Goal: Task Accomplishment & Management: Use online tool/utility

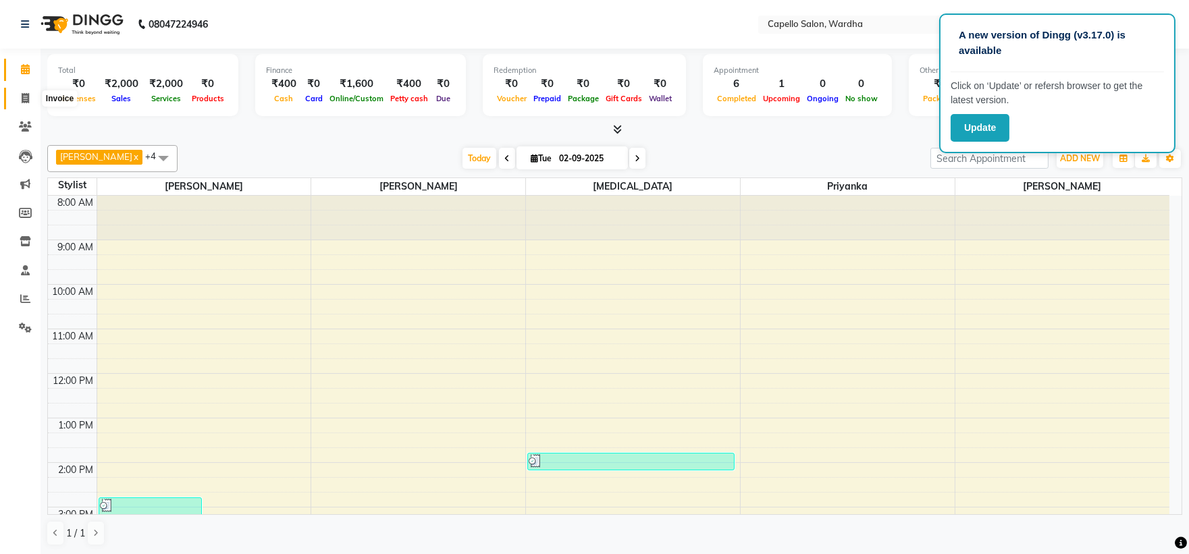
click at [28, 91] on span at bounding box center [26, 99] width 24 height 16
select select "service"
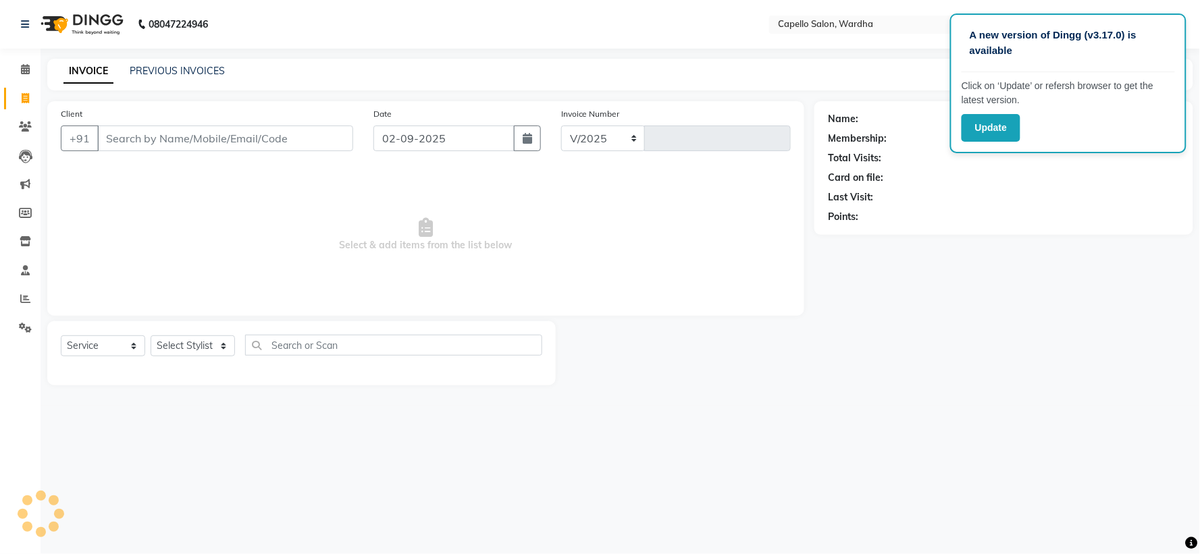
select select "4620"
type input "2073"
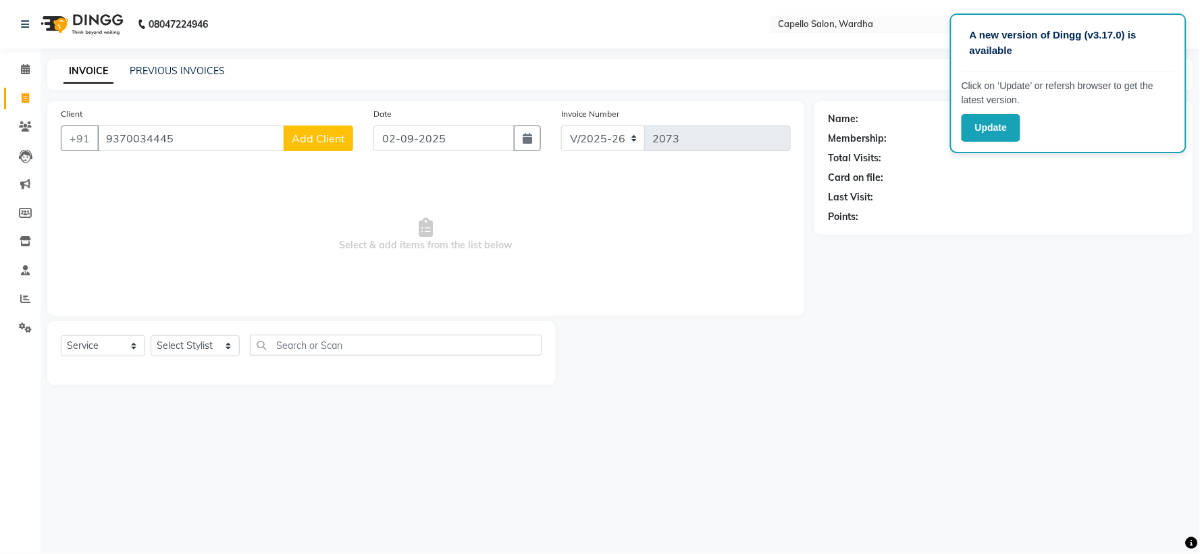
click at [122, 133] on input "9370034445" at bounding box center [190, 139] width 187 height 26
click at [146, 138] on input "9370034445" at bounding box center [190, 139] width 187 height 26
click at [138, 136] on input "9370034445" at bounding box center [190, 139] width 187 height 26
type input "9372234445"
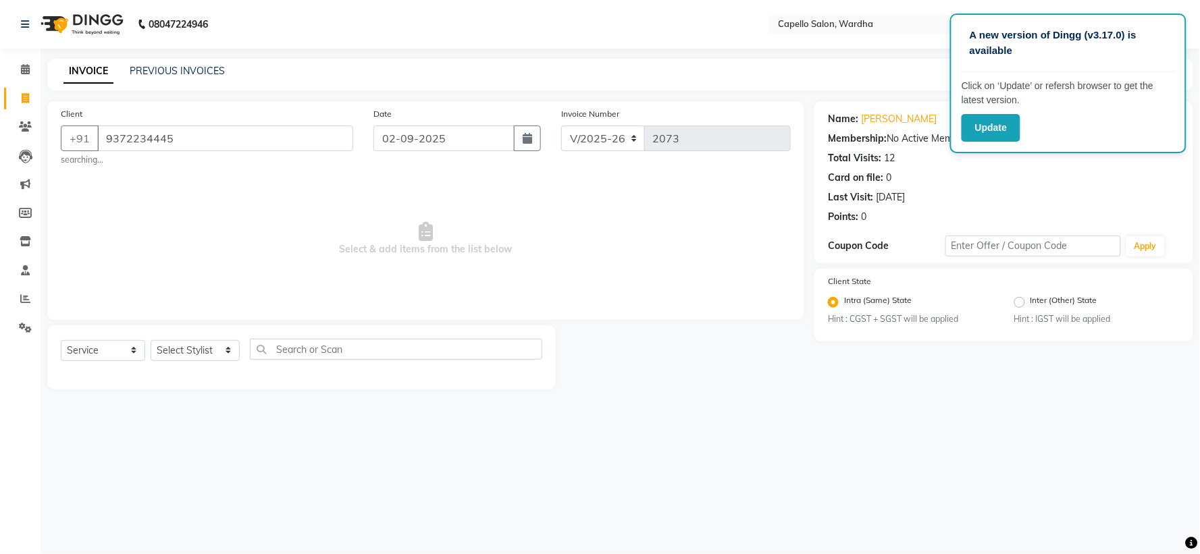
click at [311, 227] on span "Select & add items from the list below" at bounding box center [426, 238] width 730 height 135
click at [203, 346] on select "Select Stylist Admin [PERSON_NAME] [PERSON_NAME] nitim [PERSON_NAME] [PERSON_NA…" at bounding box center [195, 350] width 89 height 21
select select "80545"
click at [151, 340] on select "Select Stylist Admin [PERSON_NAME] [PERSON_NAME] nitim [PERSON_NAME] [PERSON_NA…" at bounding box center [195, 350] width 89 height 21
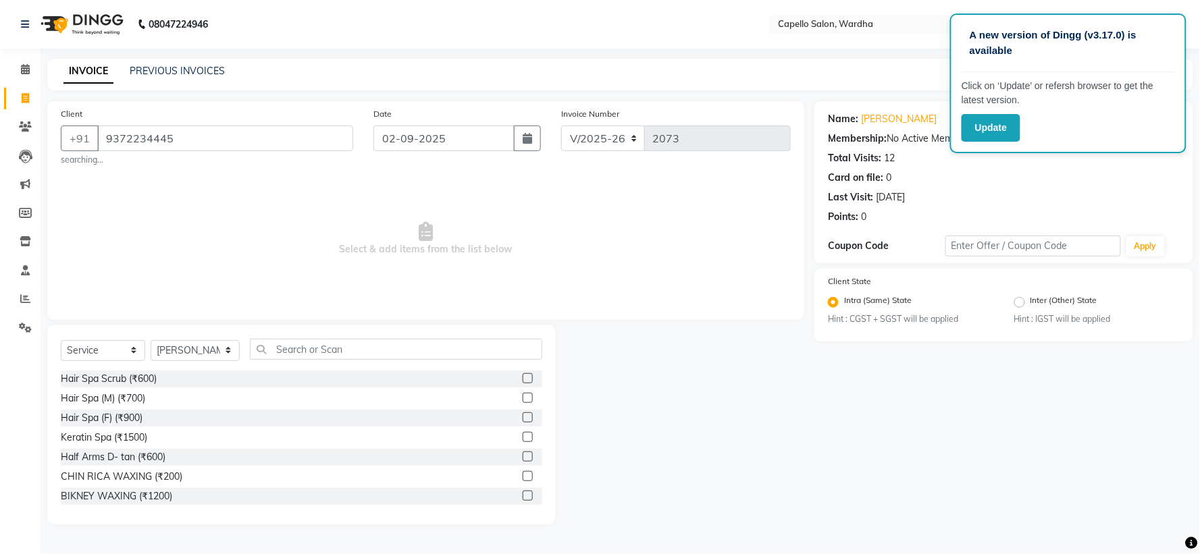
click at [281, 363] on div "Select Service Product Membership Package Voucher Prepaid Gift Card Select Styl…" at bounding box center [301, 355] width 481 height 32
click at [275, 349] on input "text" at bounding box center [396, 349] width 292 height 21
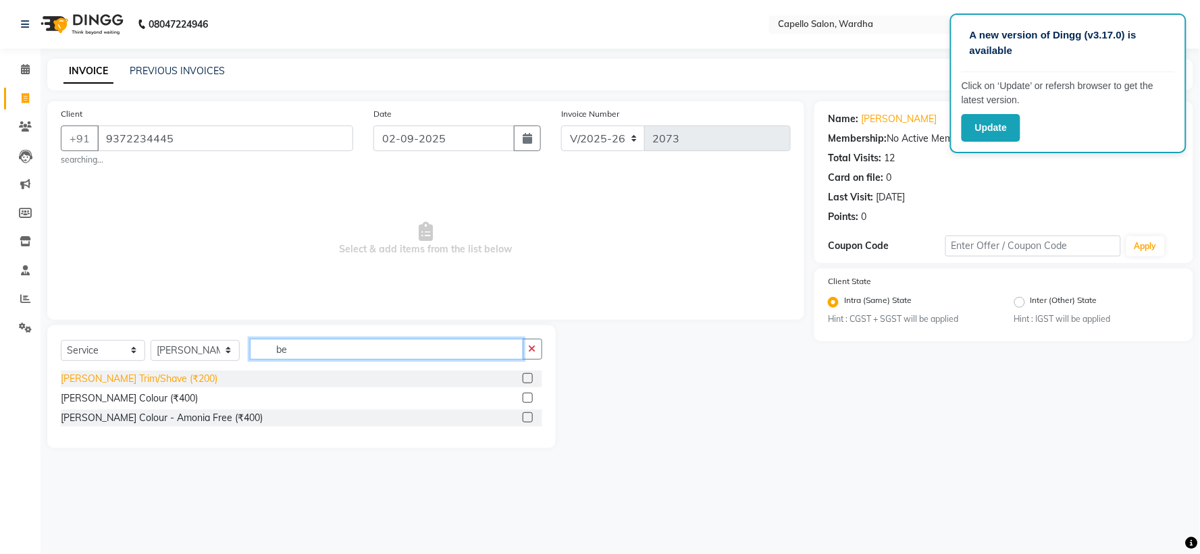
type input "be"
click at [139, 385] on div "[PERSON_NAME] Trim/Shave (₹200)" at bounding box center [139, 379] width 157 height 14
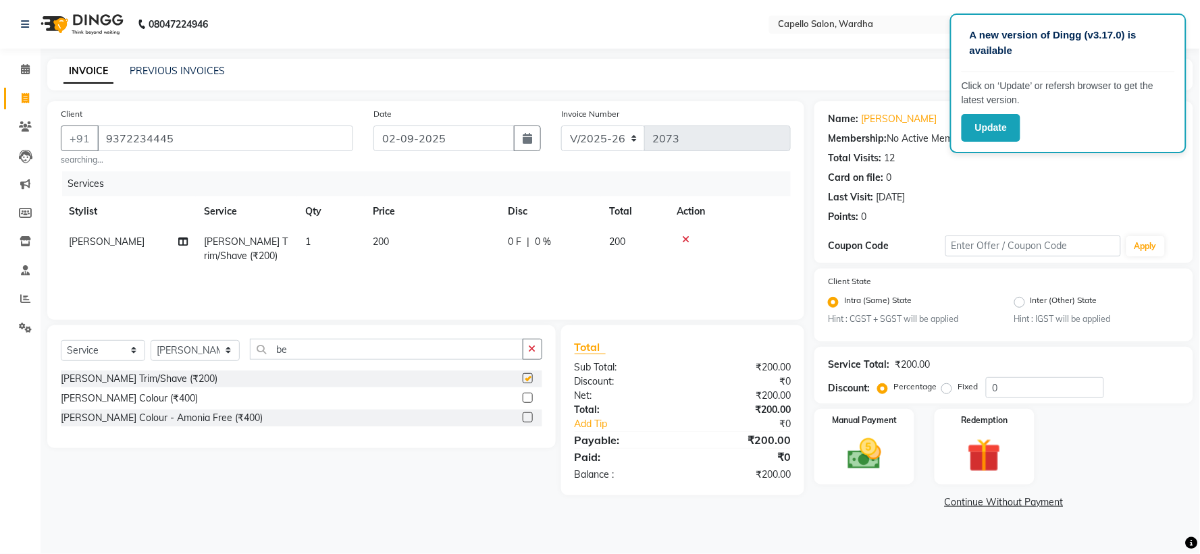
checkbox input "false"
click at [861, 453] on img at bounding box center [864, 455] width 57 height 41
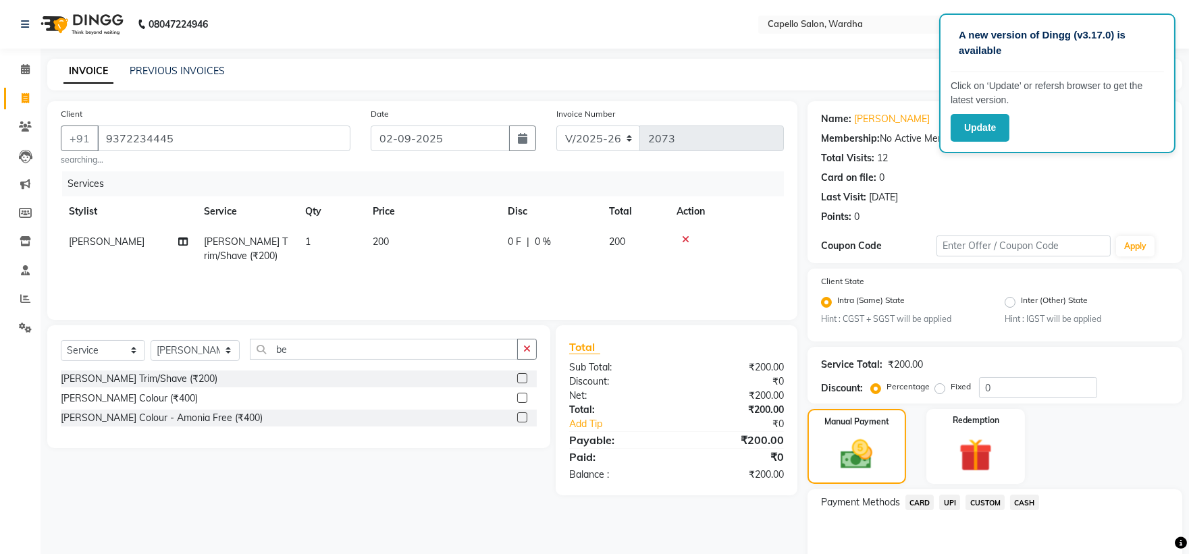
click at [1023, 504] on span "CASH" at bounding box center [1024, 503] width 29 height 16
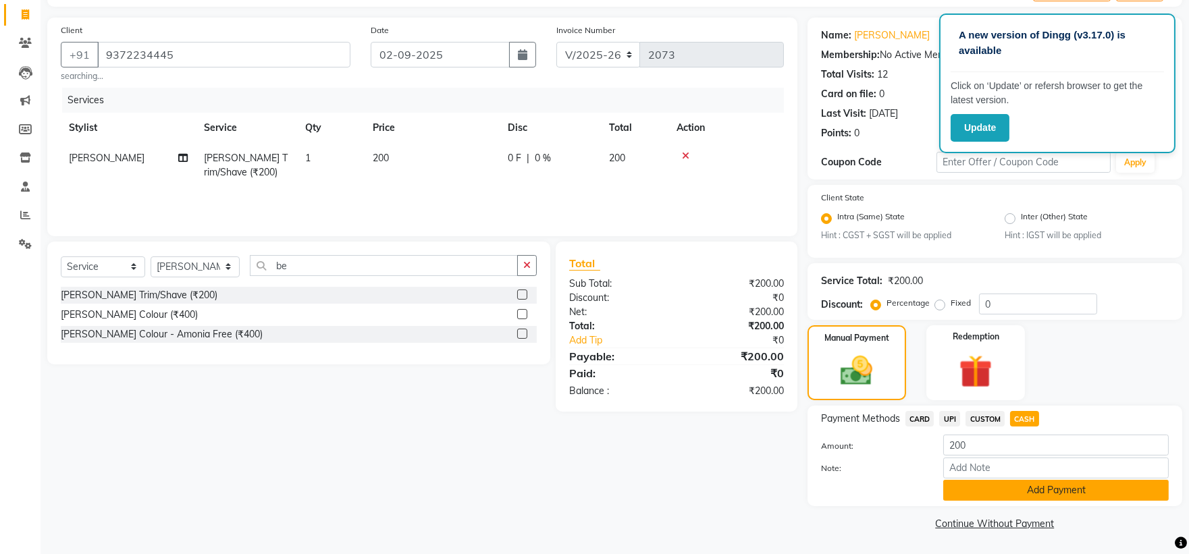
click at [1011, 491] on button "Add Payment" at bounding box center [1055, 490] width 225 height 21
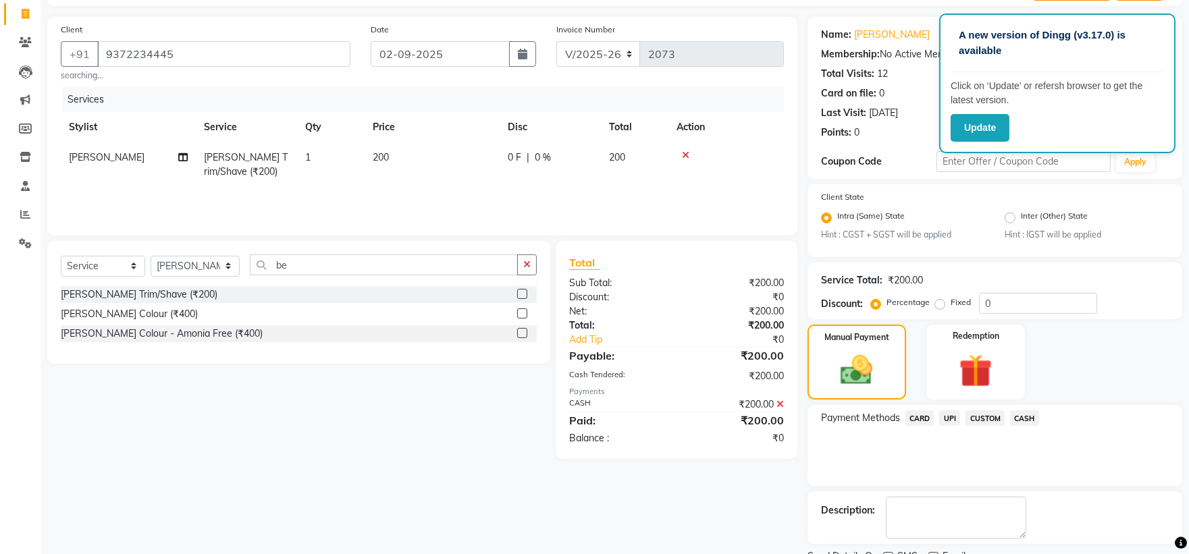
scroll to position [140, 0]
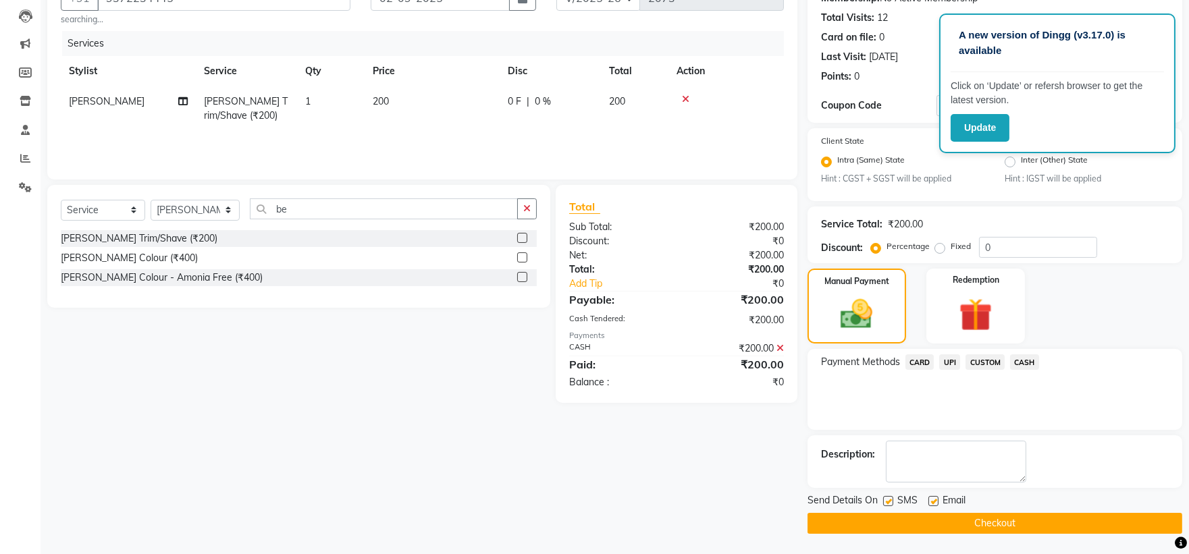
click at [927, 527] on button "Checkout" at bounding box center [994, 523] width 375 height 21
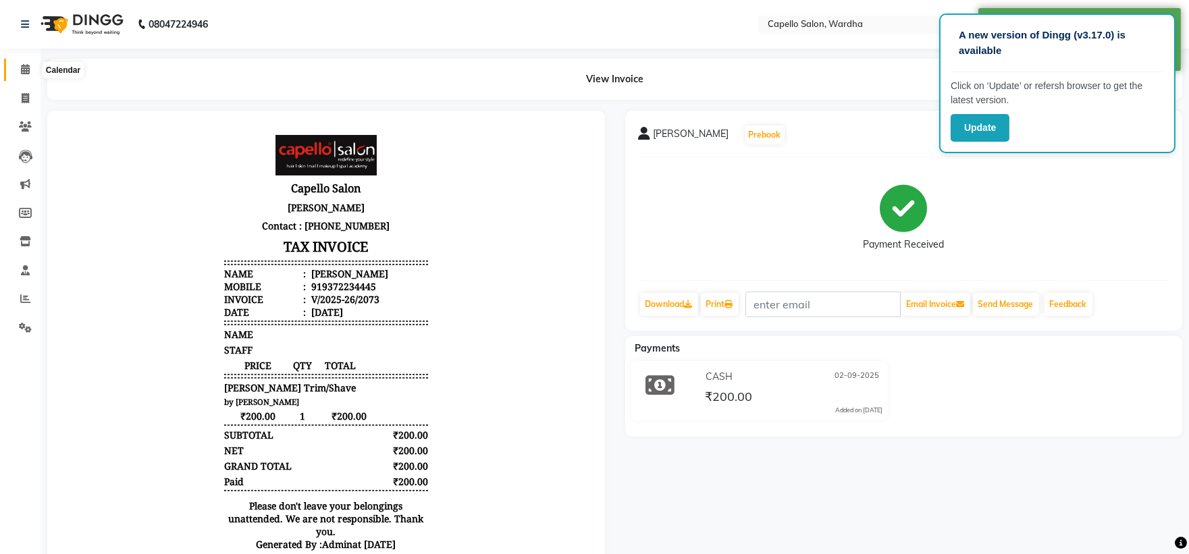
click at [14, 68] on span at bounding box center [26, 70] width 24 height 16
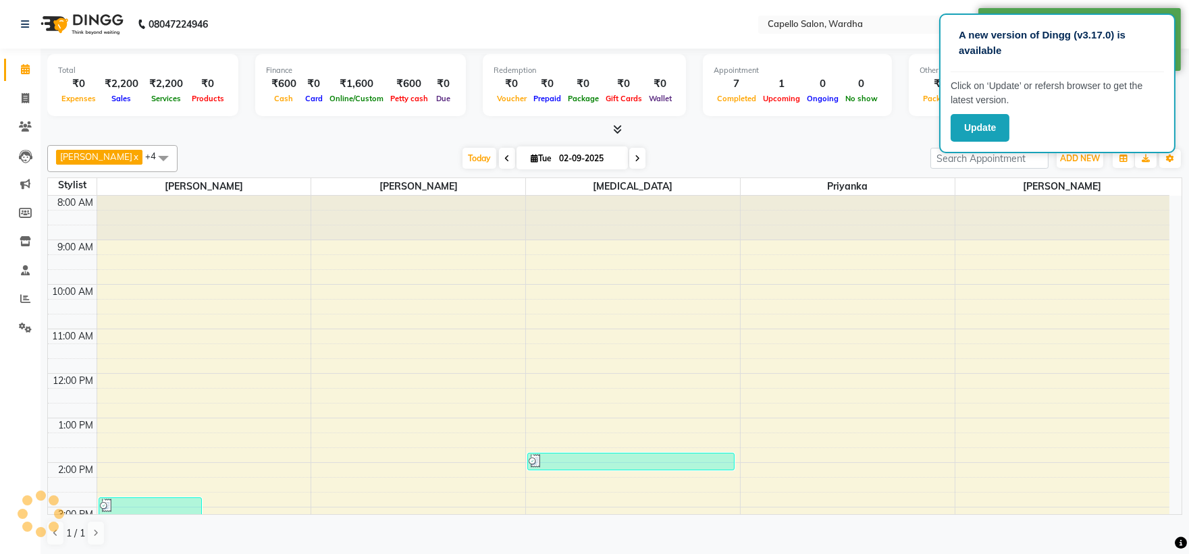
scroll to position [225, 0]
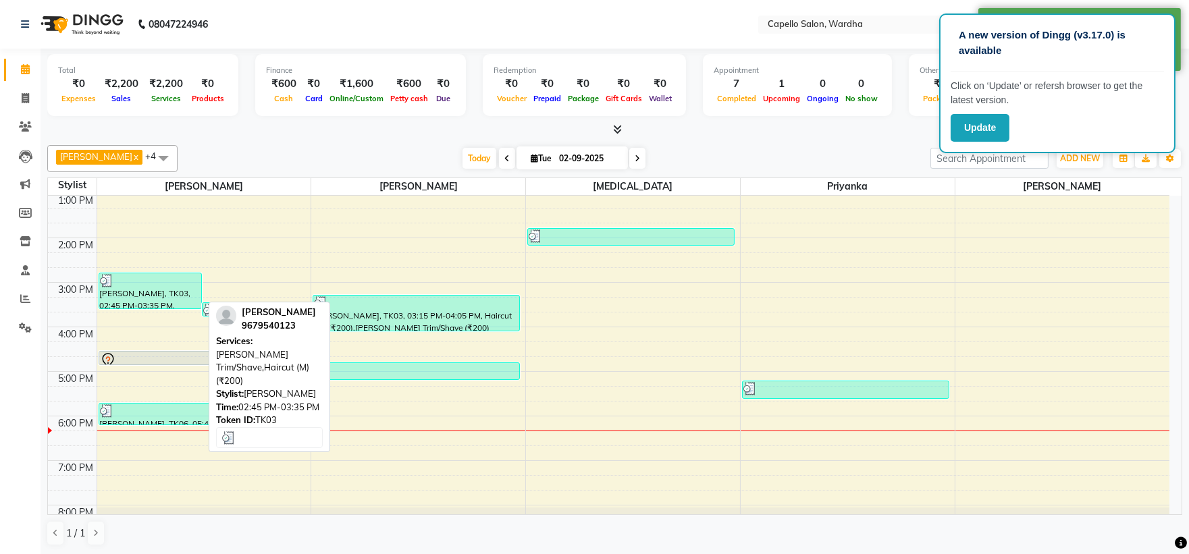
click at [139, 287] on div "[PERSON_NAME], TK03, 02:45 PM-03:35 PM, [PERSON_NAME] Trim/Shave,Haircut (M) (₹…" at bounding box center [150, 290] width 102 height 35
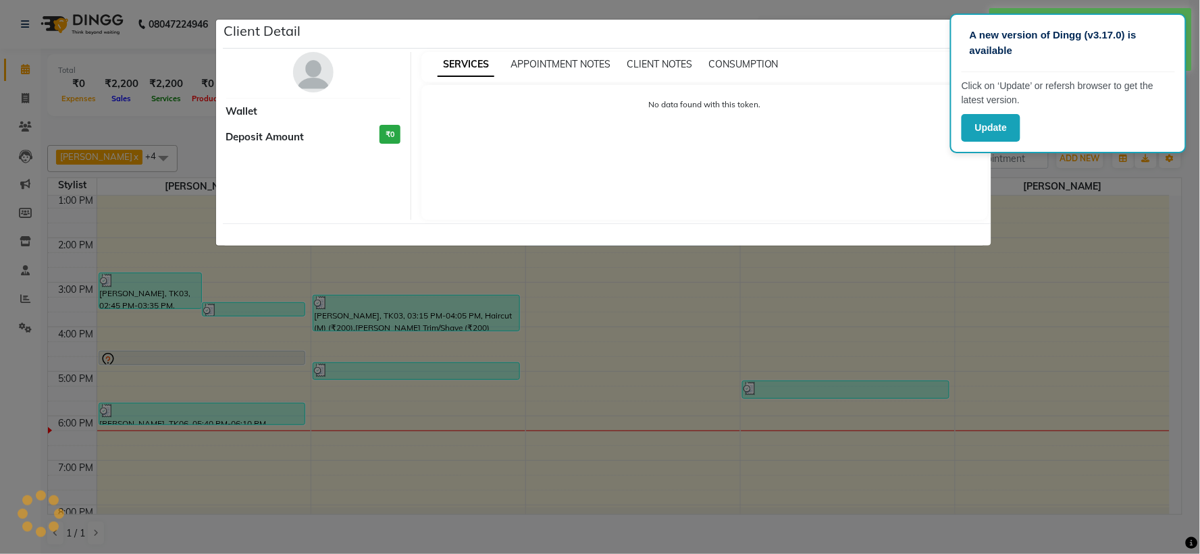
select select "3"
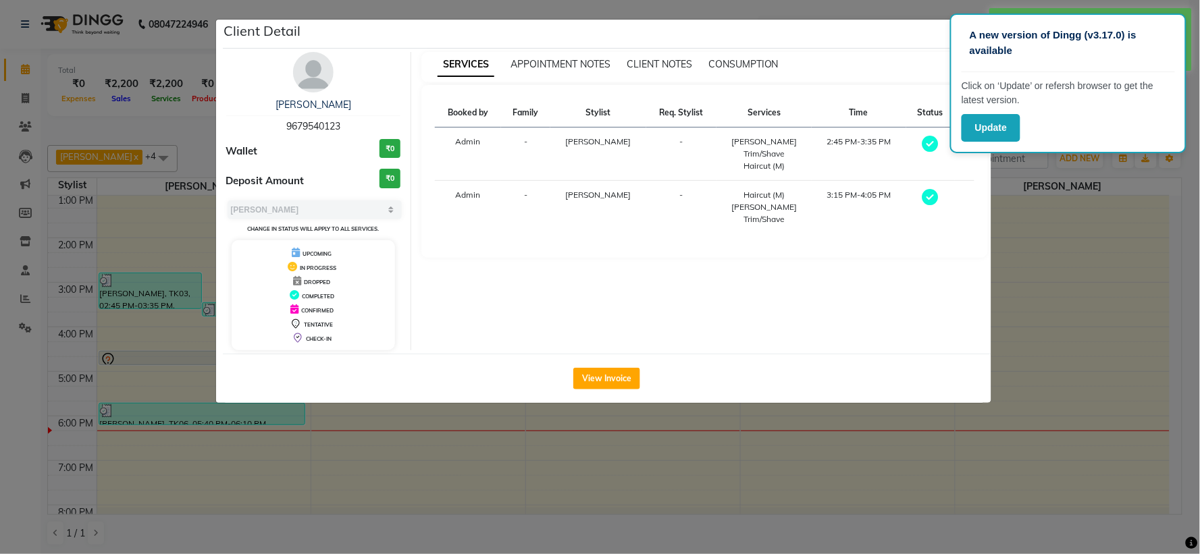
click at [170, 493] on ngb-modal-window "Client Detail [PERSON_NAME] 9679540123 Wallet ₹0 Deposit Amount ₹0 Select MARK …" at bounding box center [600, 277] width 1200 height 554
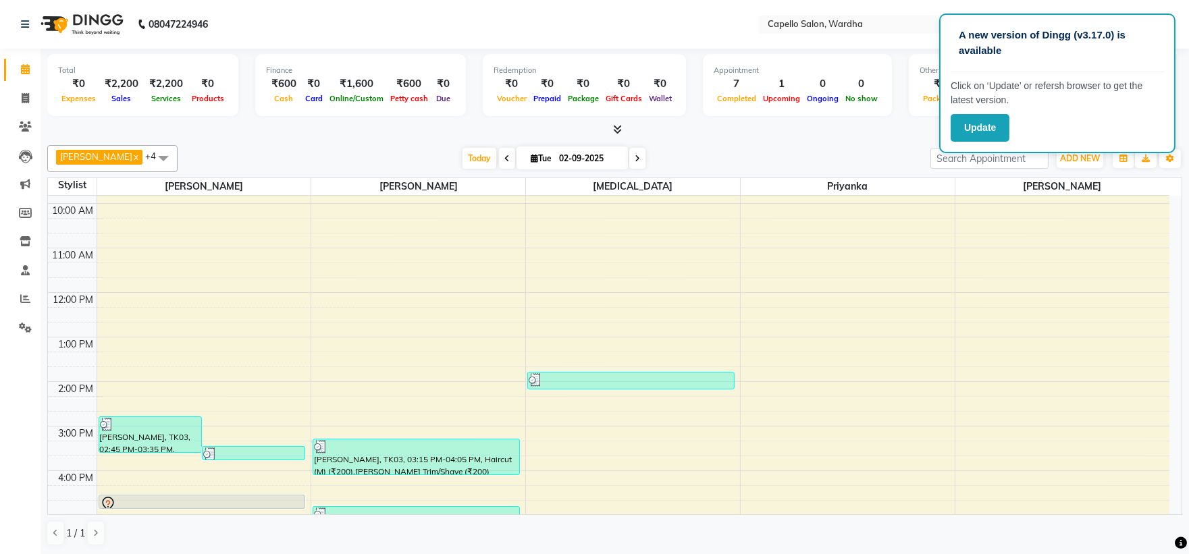
scroll to position [37, 0]
